Goal: Navigation & Orientation: Understand site structure

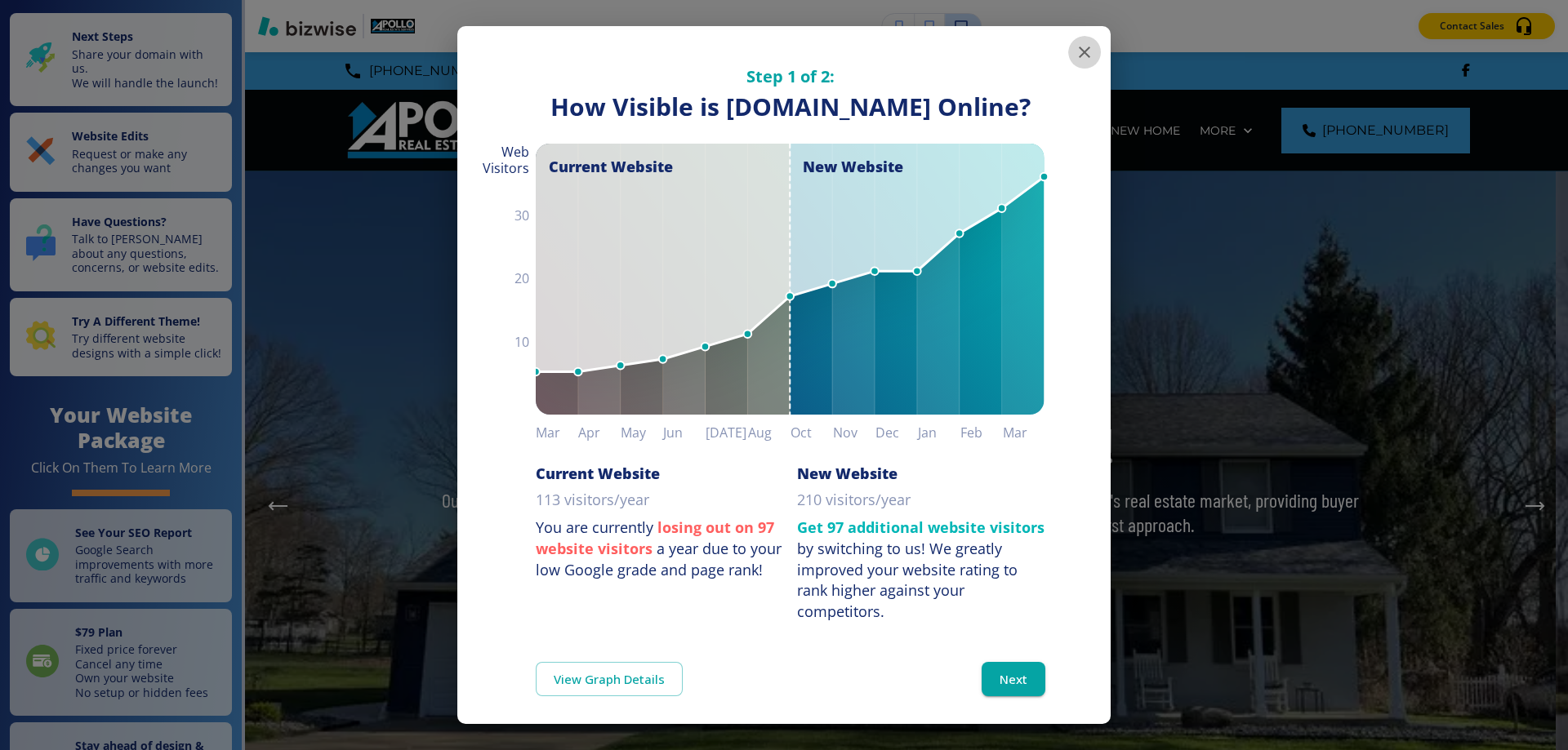
click at [1075, 52] on icon "button" at bounding box center [1084, 52] width 19 height 19
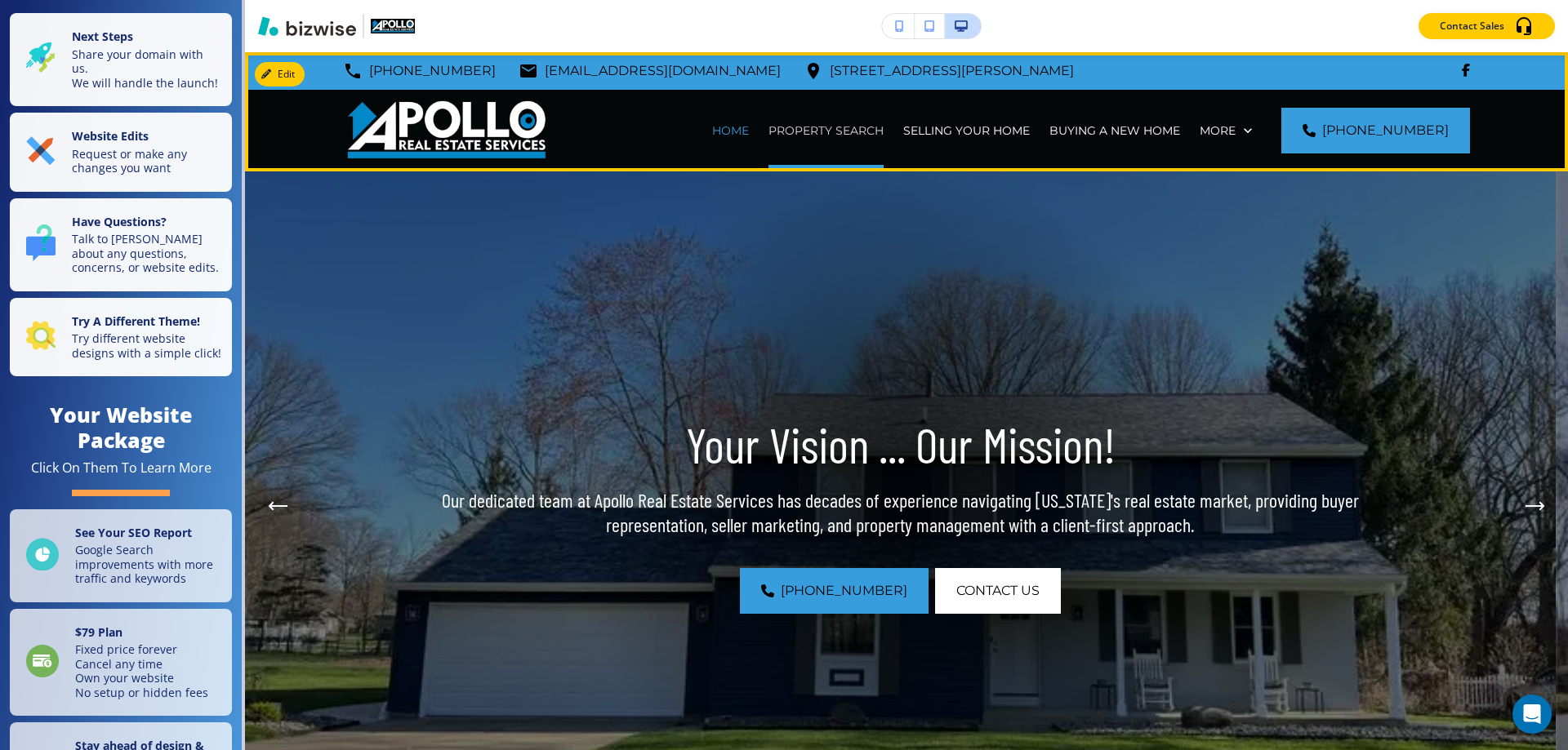
click at [847, 133] on p "PROPERTY SEARCH" at bounding box center [825, 131] width 115 height 17
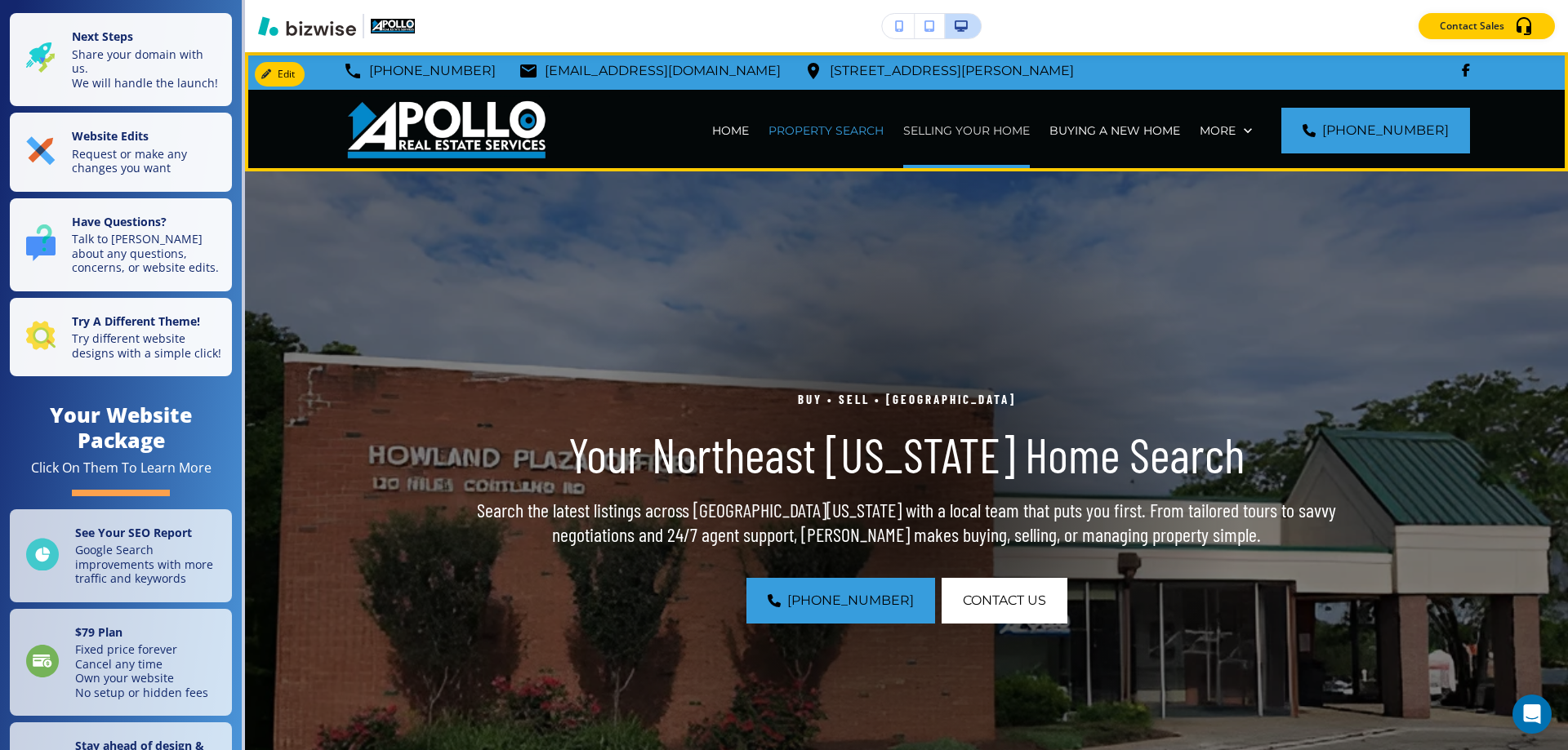
click at [976, 132] on p "SELLING YOUR HOME" at bounding box center [966, 131] width 127 height 17
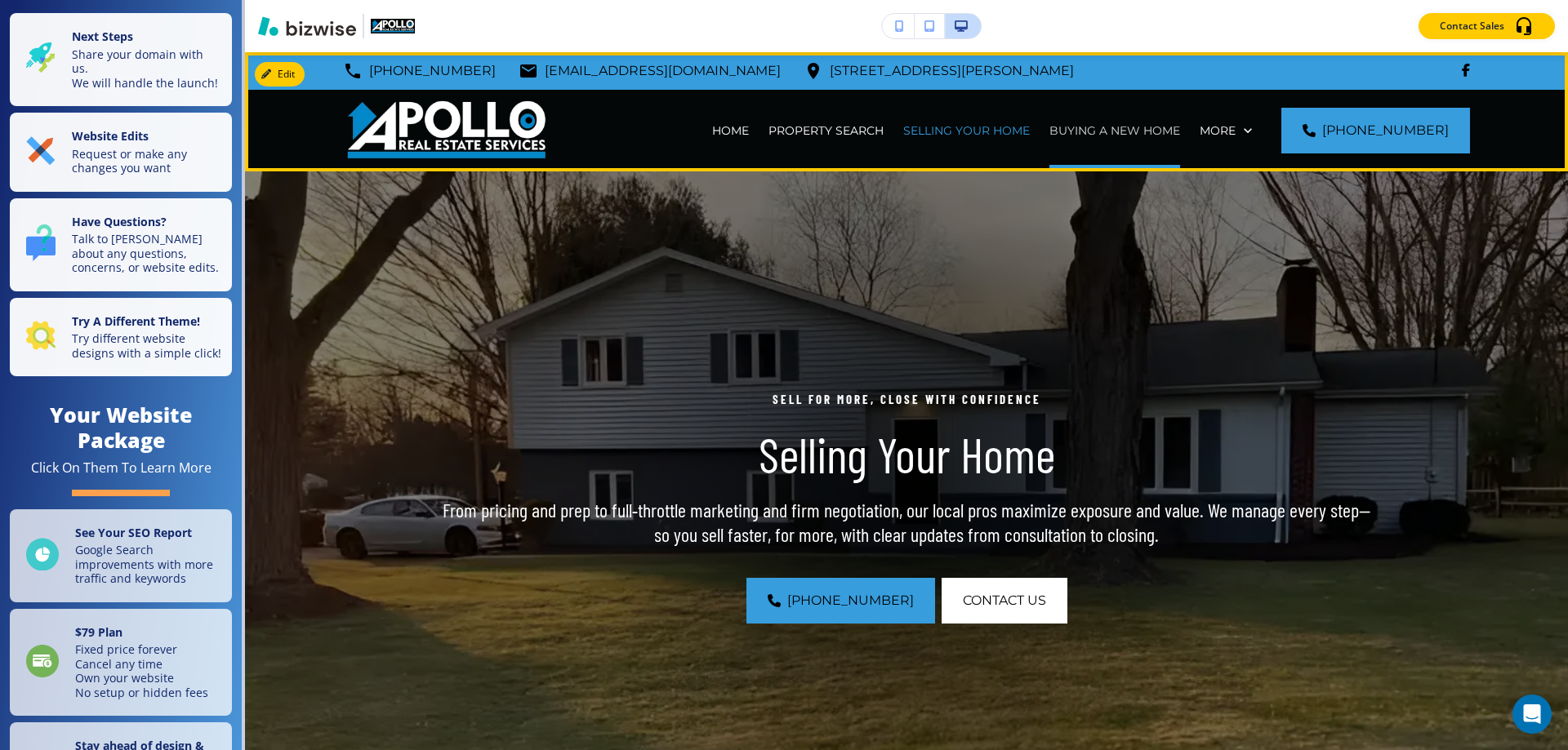
click at [1161, 127] on p "BUYING A NEW HOME" at bounding box center [1114, 131] width 131 height 17
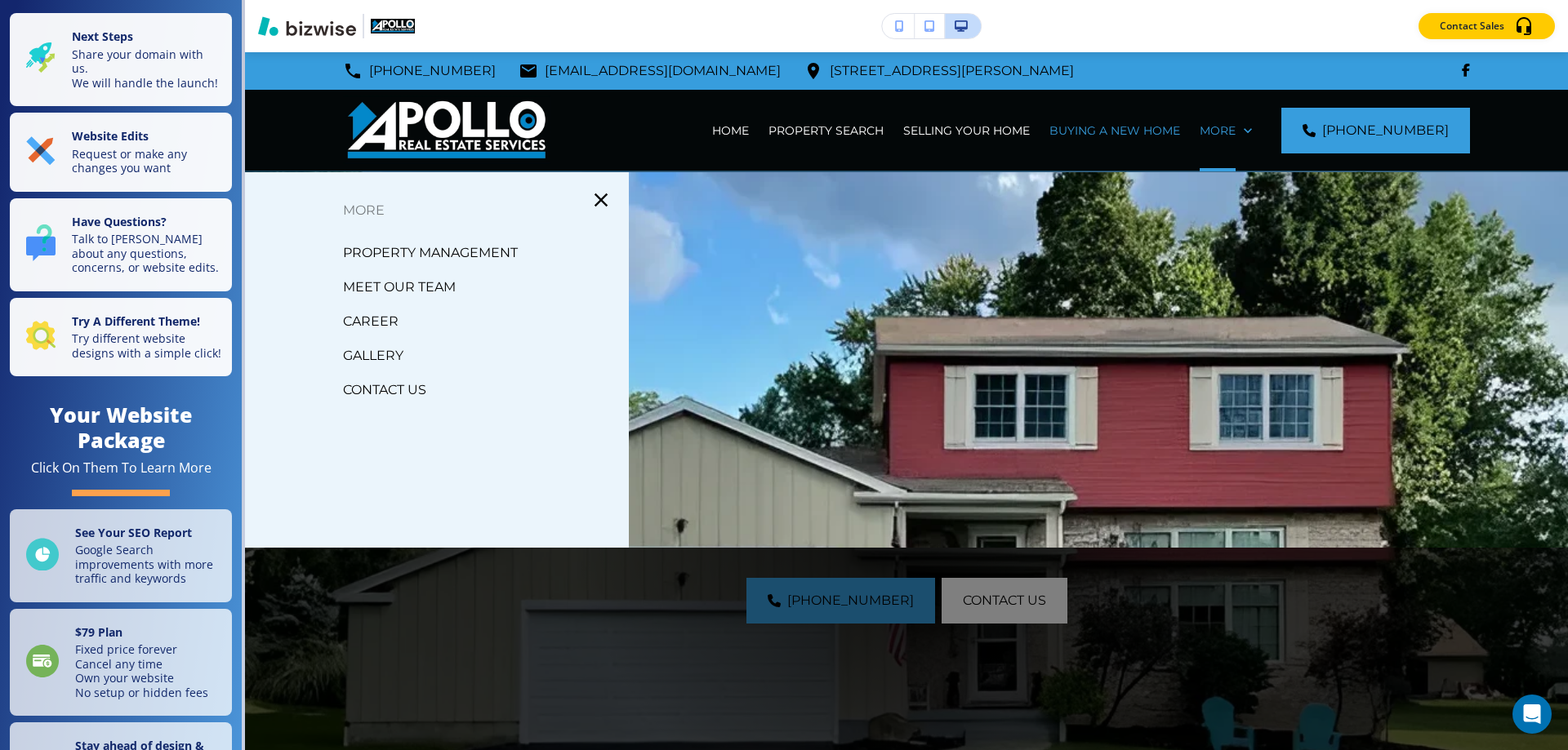
click at [649, 301] on div at bounding box center [906, 488] width 1323 height 631
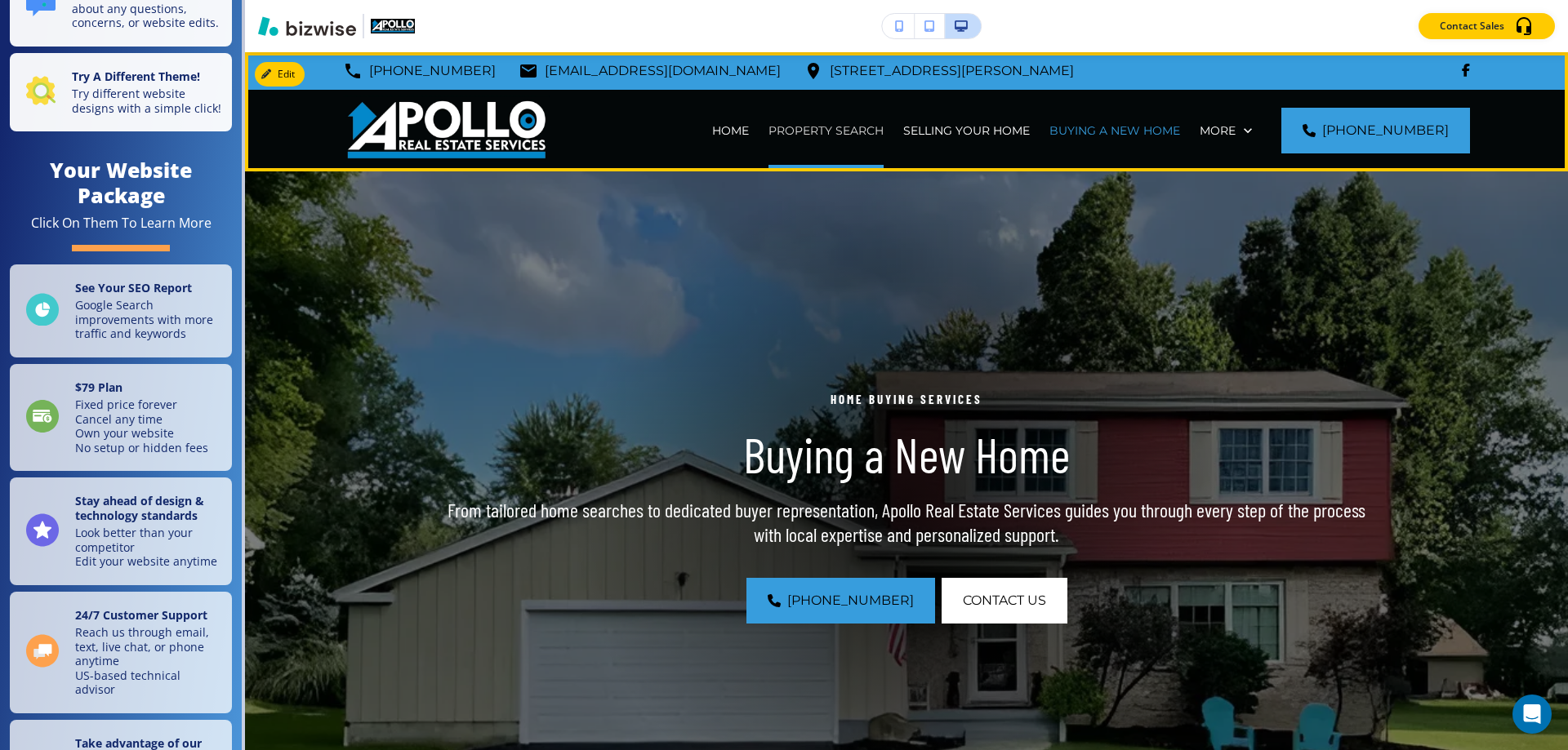
click at [862, 134] on p "PROPERTY SEARCH" at bounding box center [825, 131] width 115 height 17
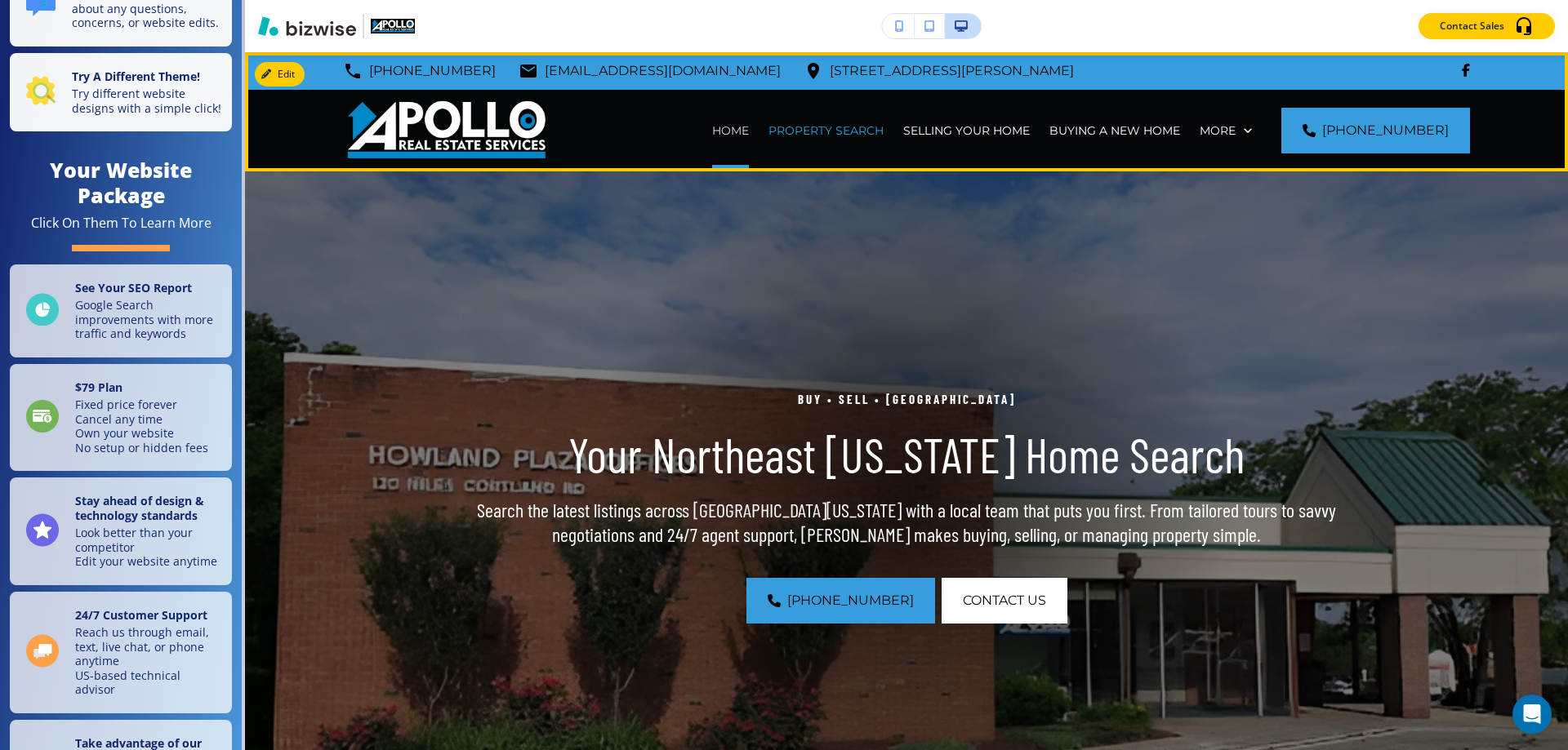
click at [744, 134] on p "HOME" at bounding box center [731, 131] width 37 height 17
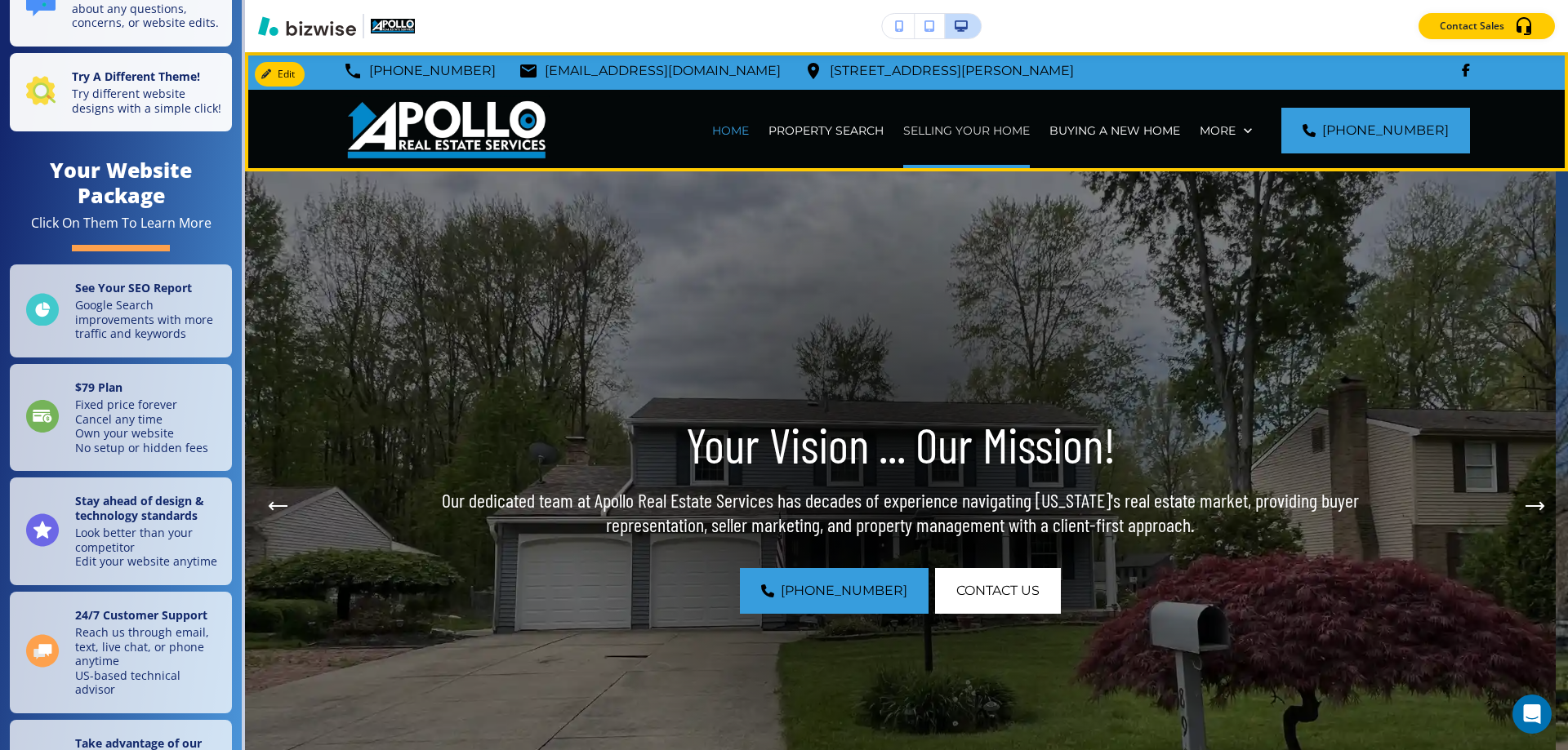
click at [967, 127] on p "SELLING YOUR HOME" at bounding box center [966, 131] width 127 height 17
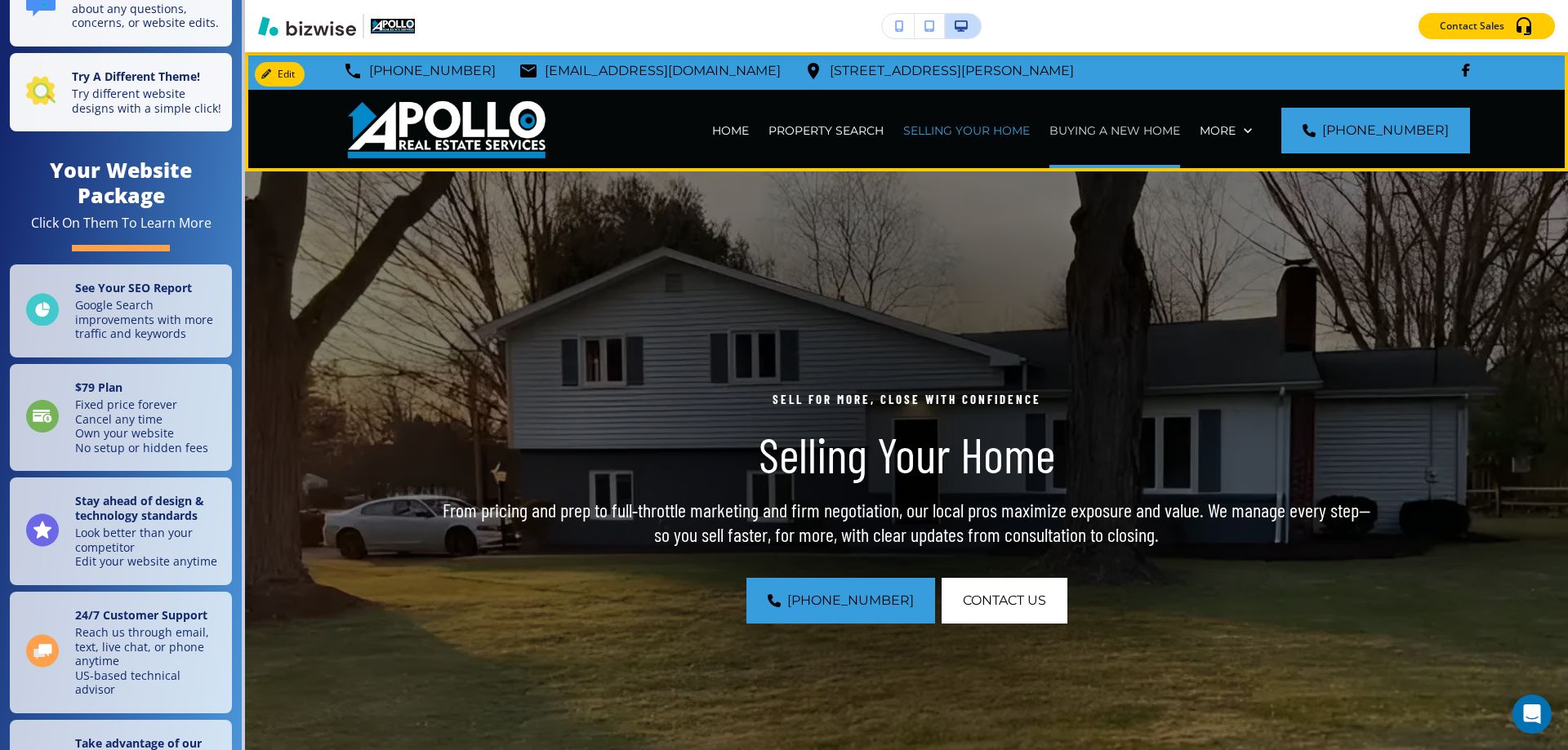
click at [1126, 129] on p "BUYING A NEW HOME" at bounding box center [1114, 131] width 131 height 17
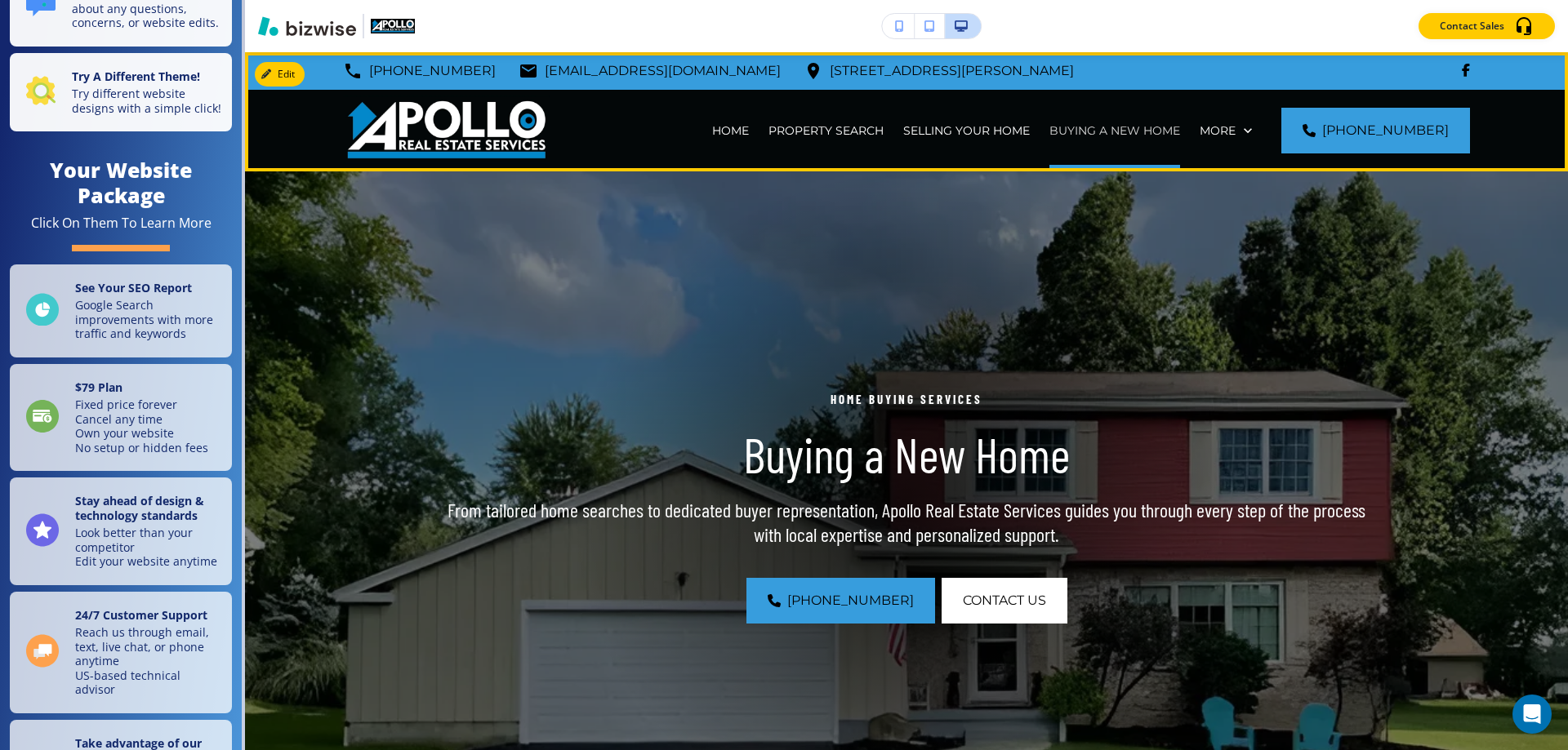
click at [1130, 133] on p "BUYING A NEW HOME" at bounding box center [1114, 131] width 131 height 17
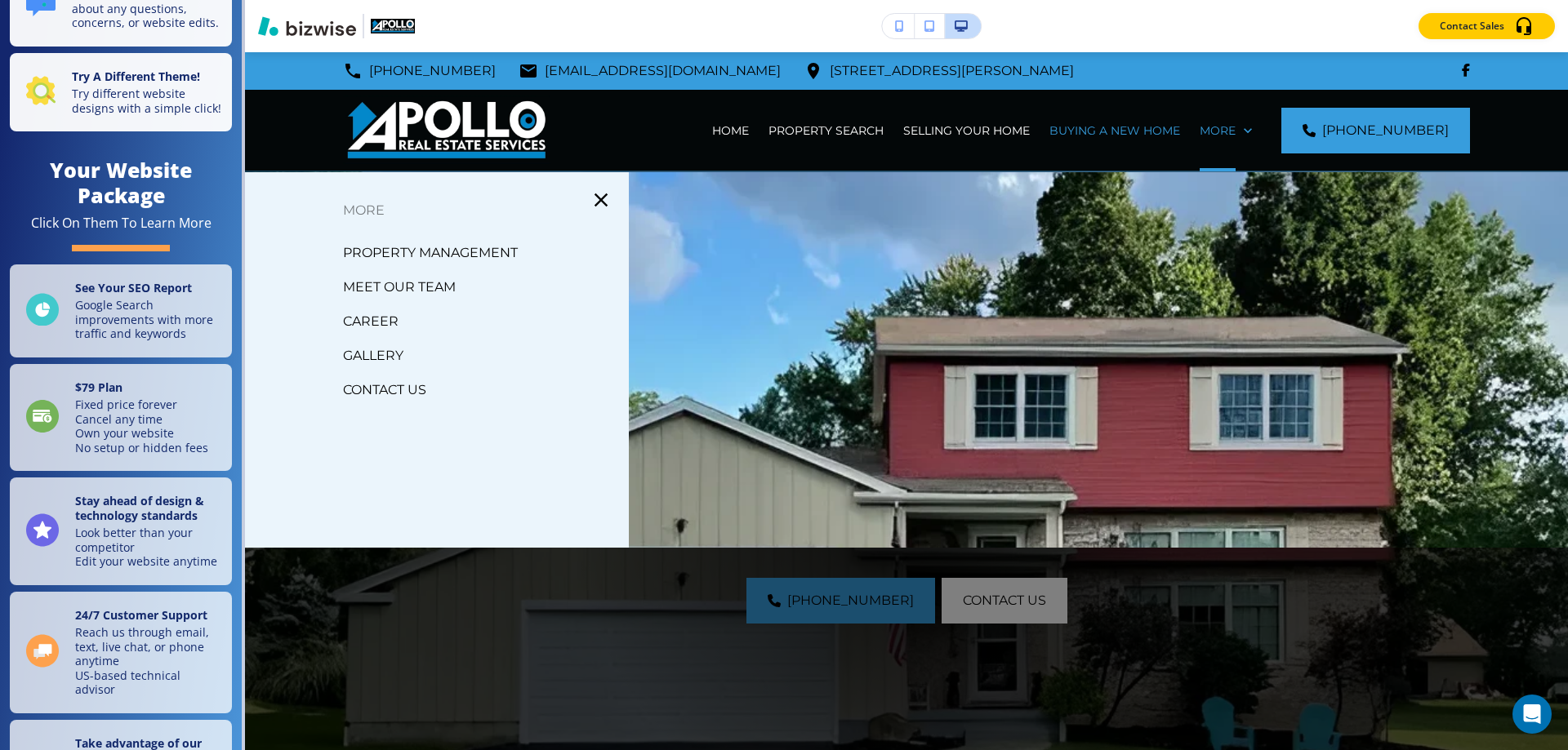
click at [391, 249] on p "PROPERTY MANAGEMENT" at bounding box center [431, 253] width 175 height 25
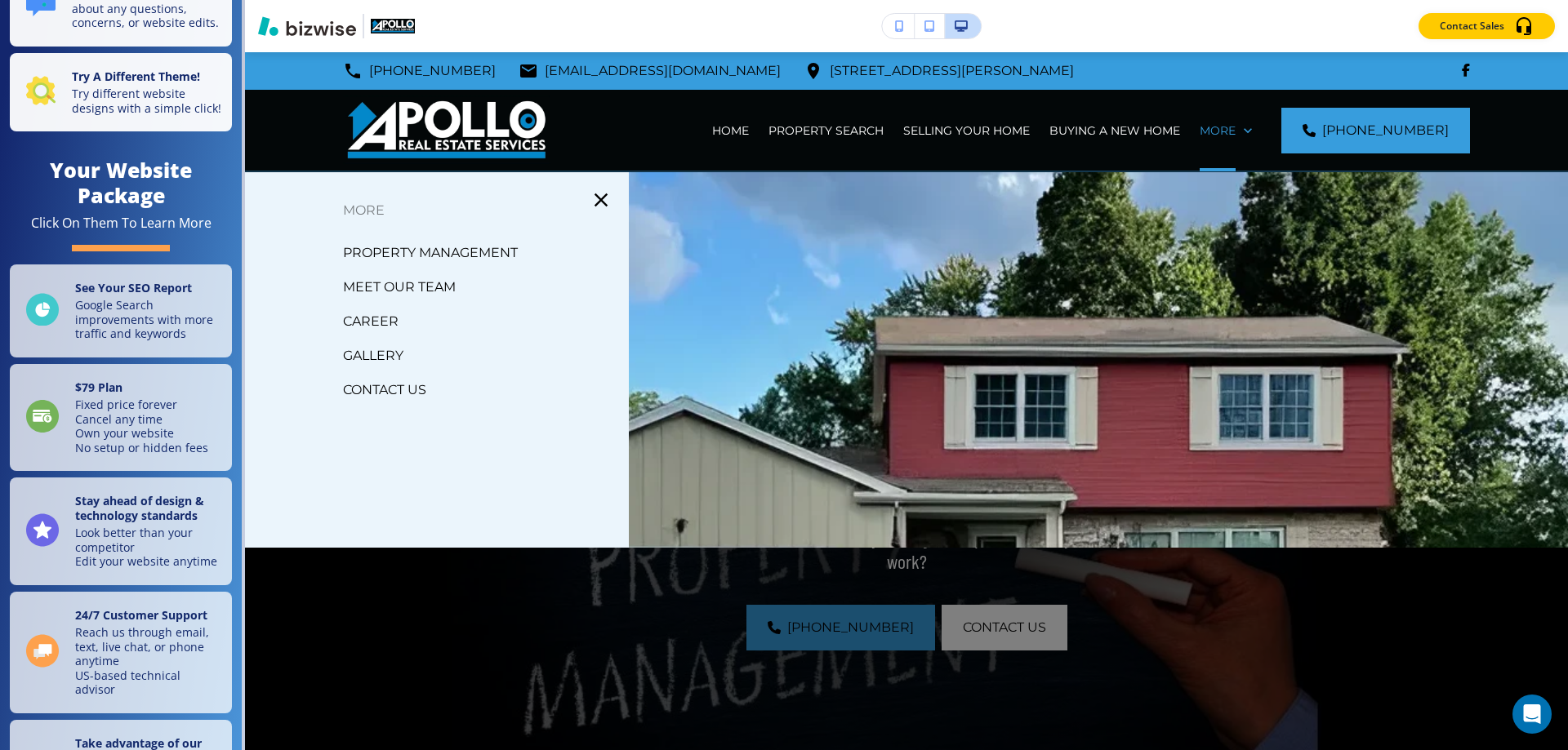
click at [394, 283] on p "MEET OUR TEAM" at bounding box center [399, 287] width 112 height 25
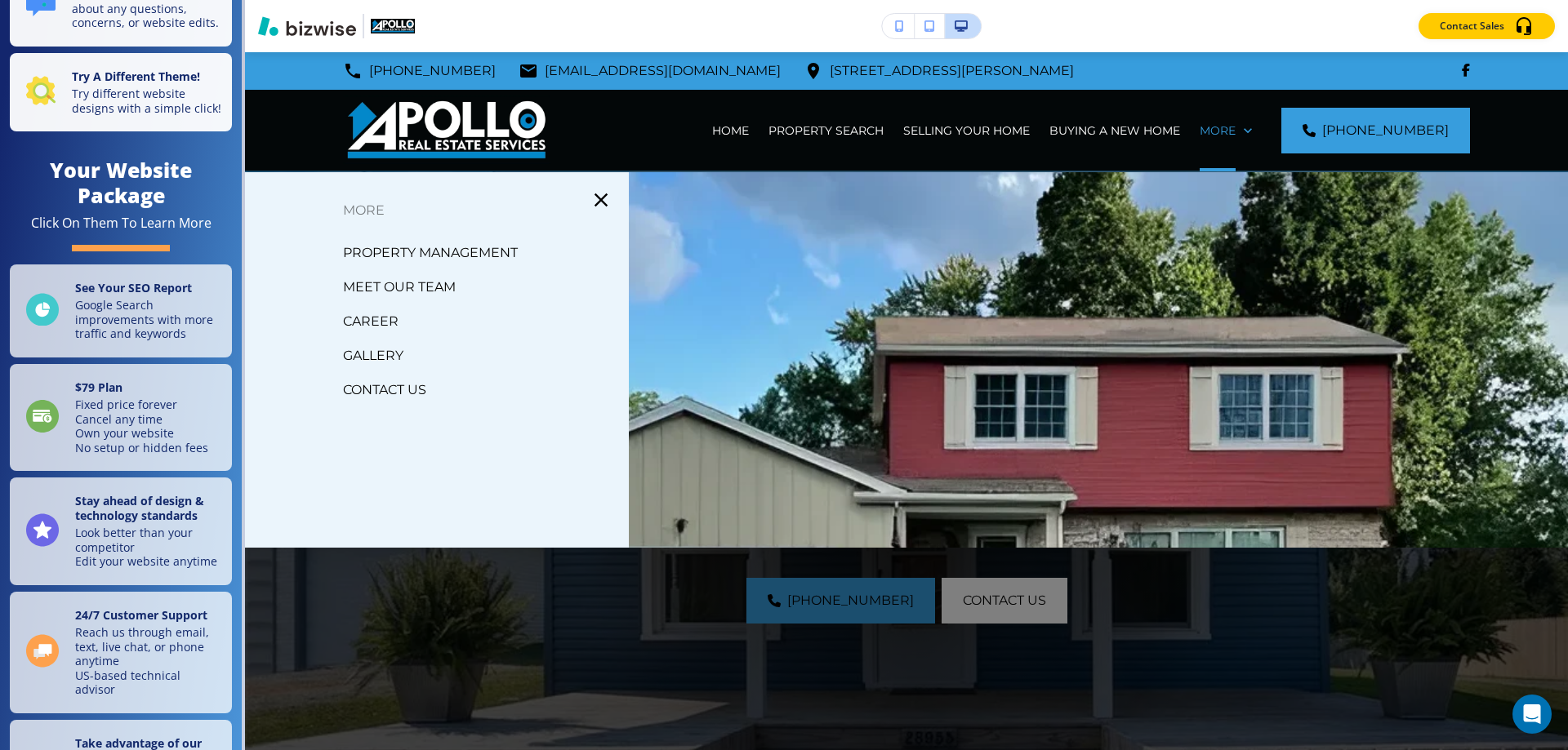
click at [434, 292] on p "MEET OUR TEAM" at bounding box center [399, 287] width 112 height 25
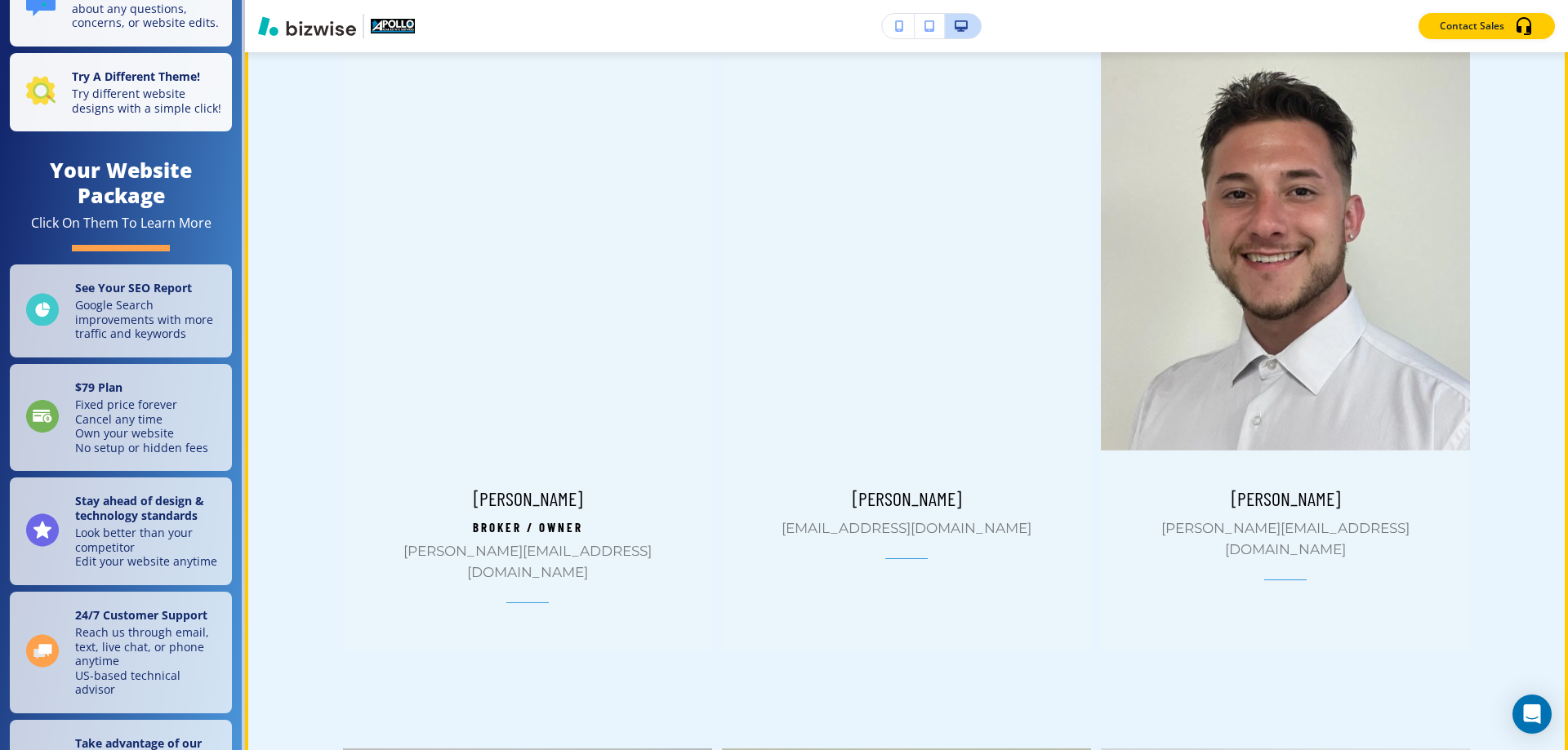
scroll to position [980, 0]
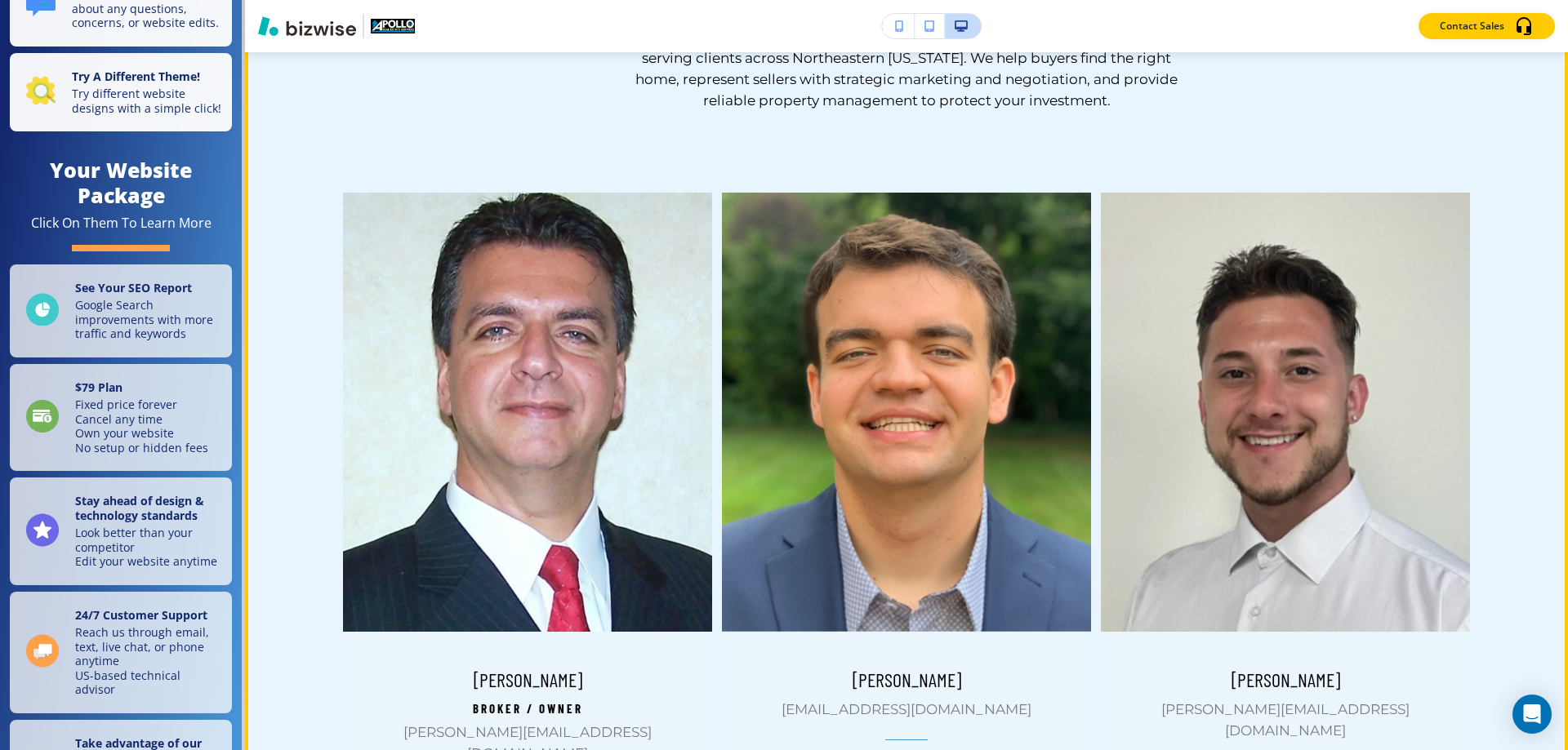
click at [1288, 682] on p "[PERSON_NAME]" at bounding box center [1286, 680] width 109 height 25
